Goal: Task Accomplishment & Management: Use online tool/utility

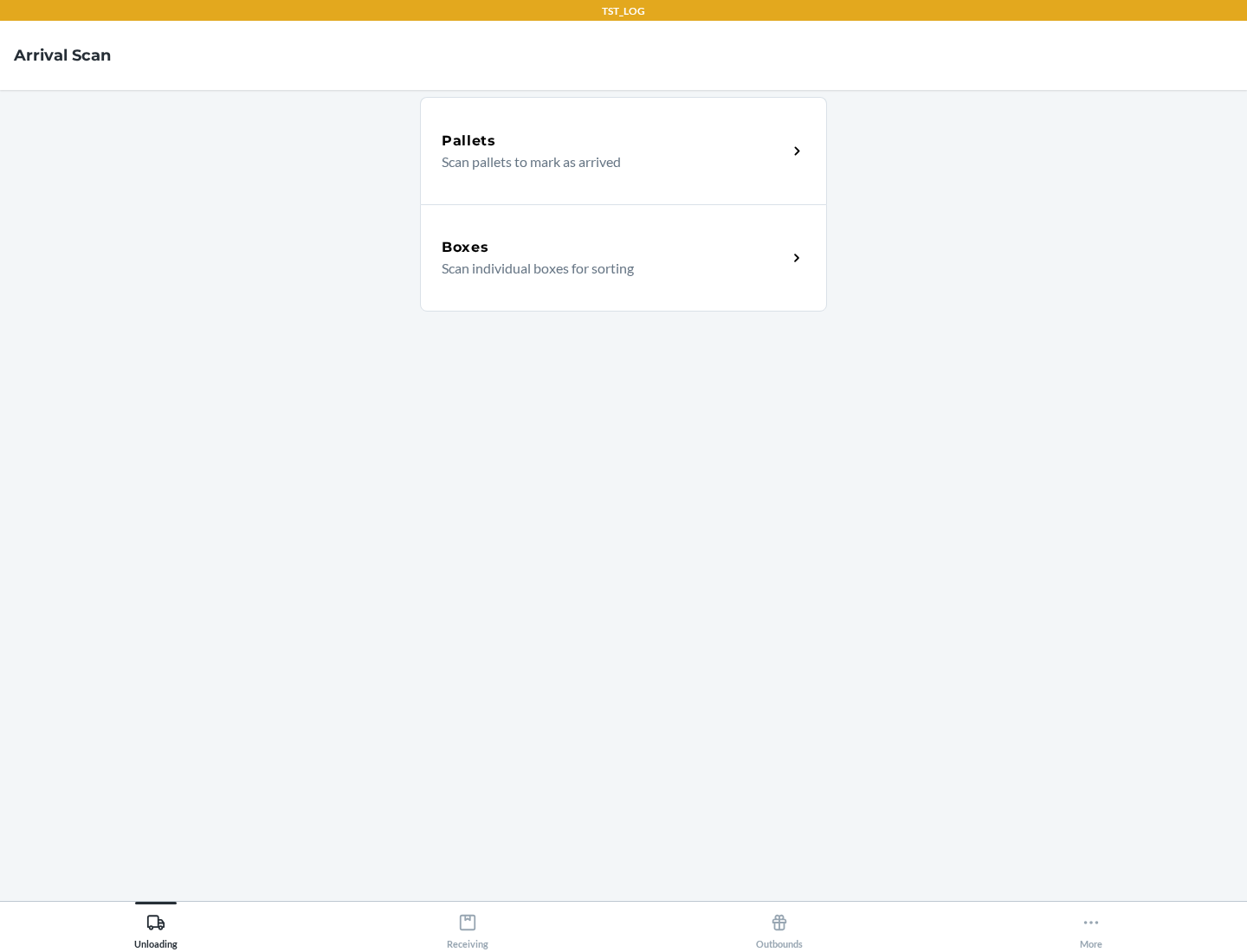
click at [614, 247] on div "Boxes" at bounding box center [615, 248] width 346 height 21
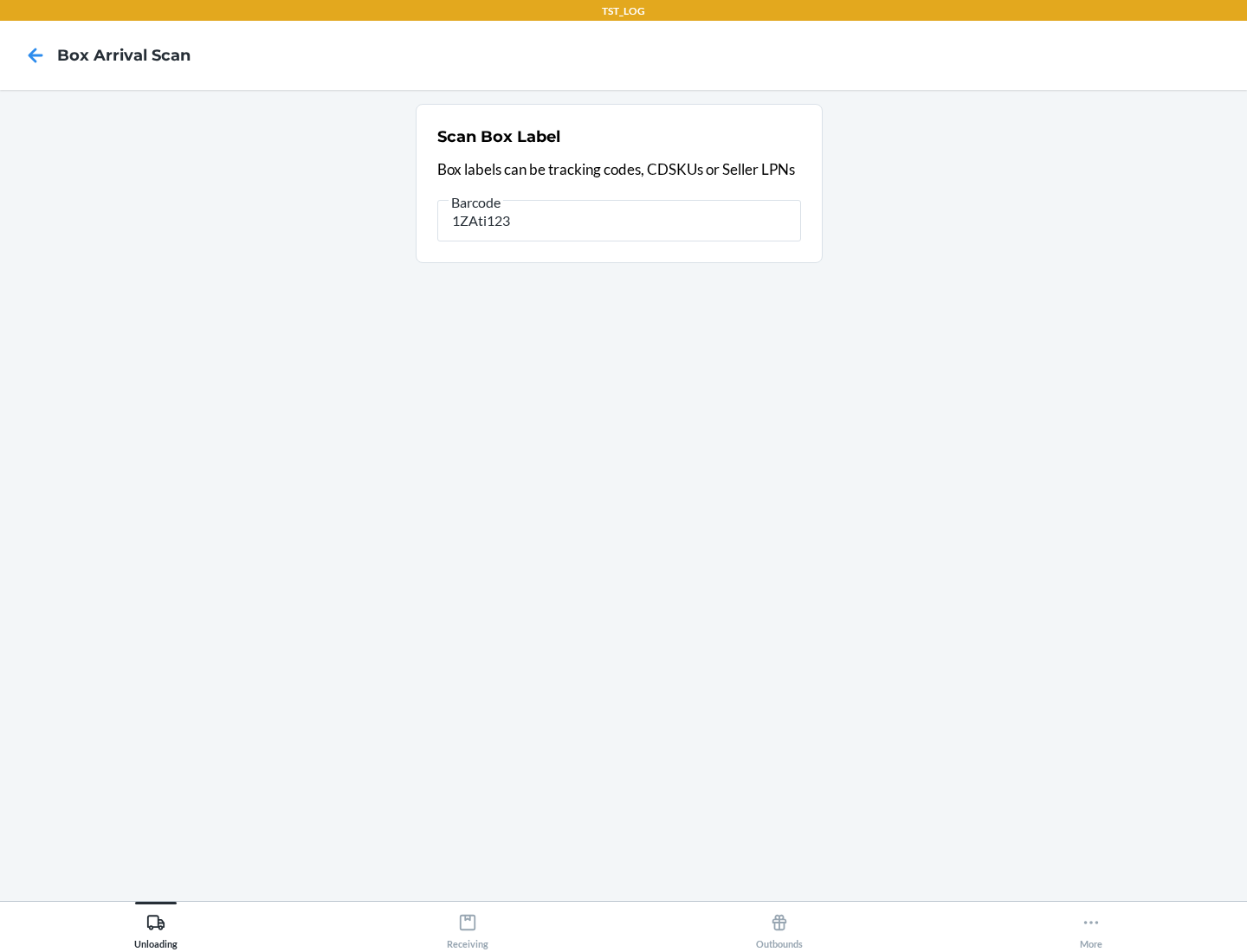
type input "1ZAti123"
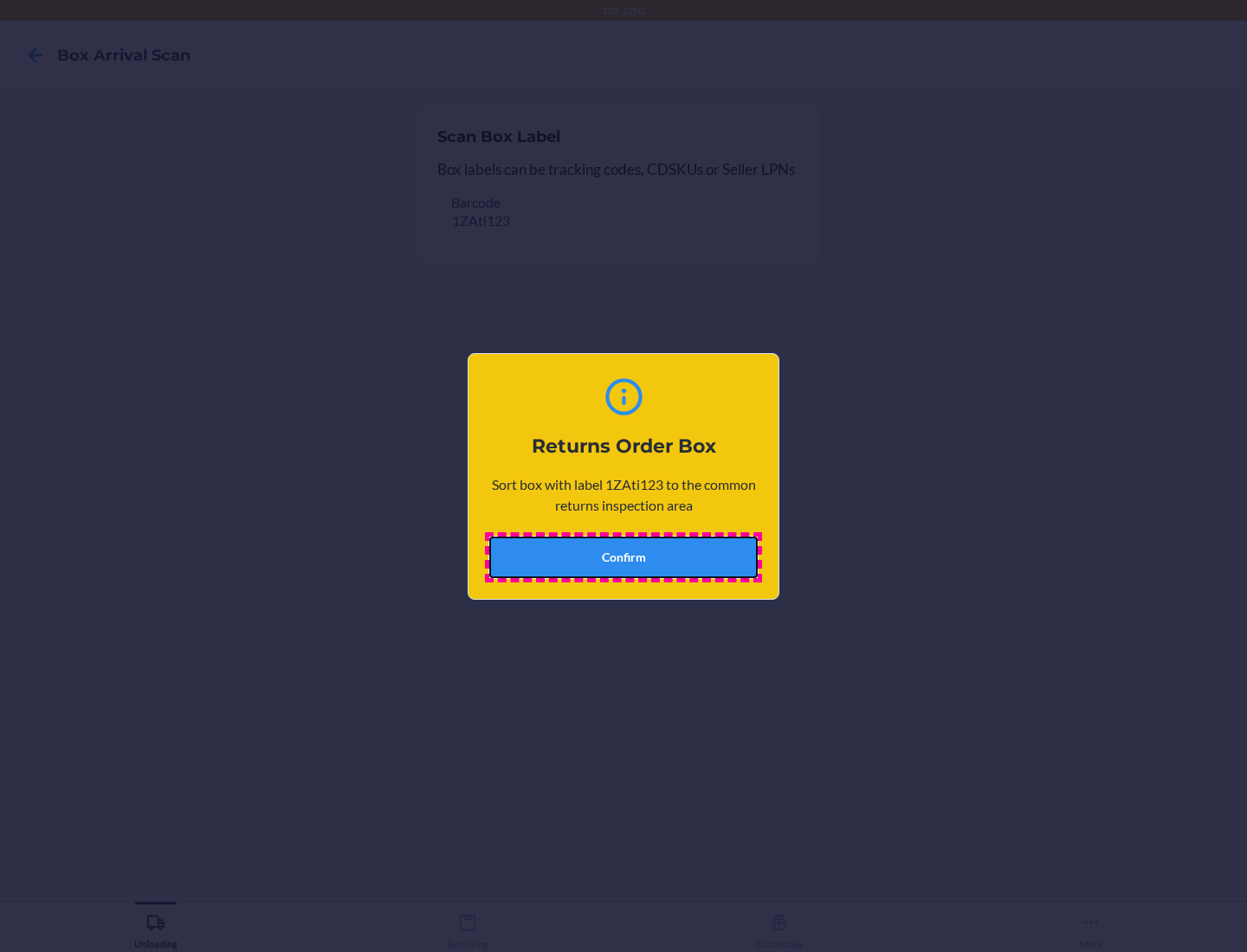
click at [624, 557] on button "Confirm" at bounding box center [624, 557] width 268 height 41
